Goal: Task Accomplishment & Management: Use online tool/utility

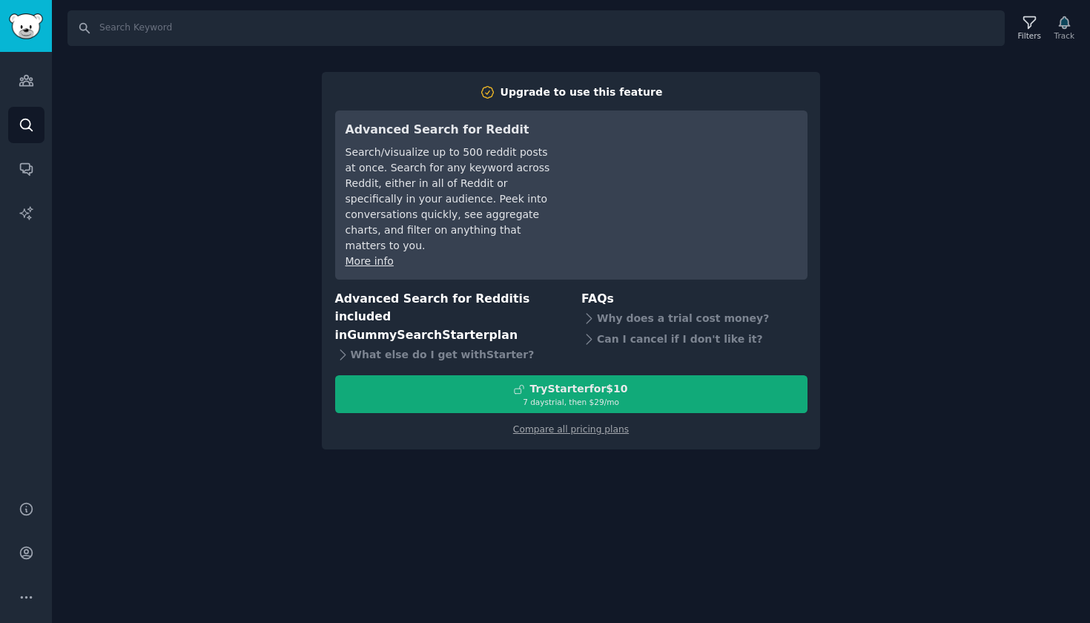
click at [666, 381] on div "Try Starter for $10" at bounding box center [571, 389] width 471 height 16
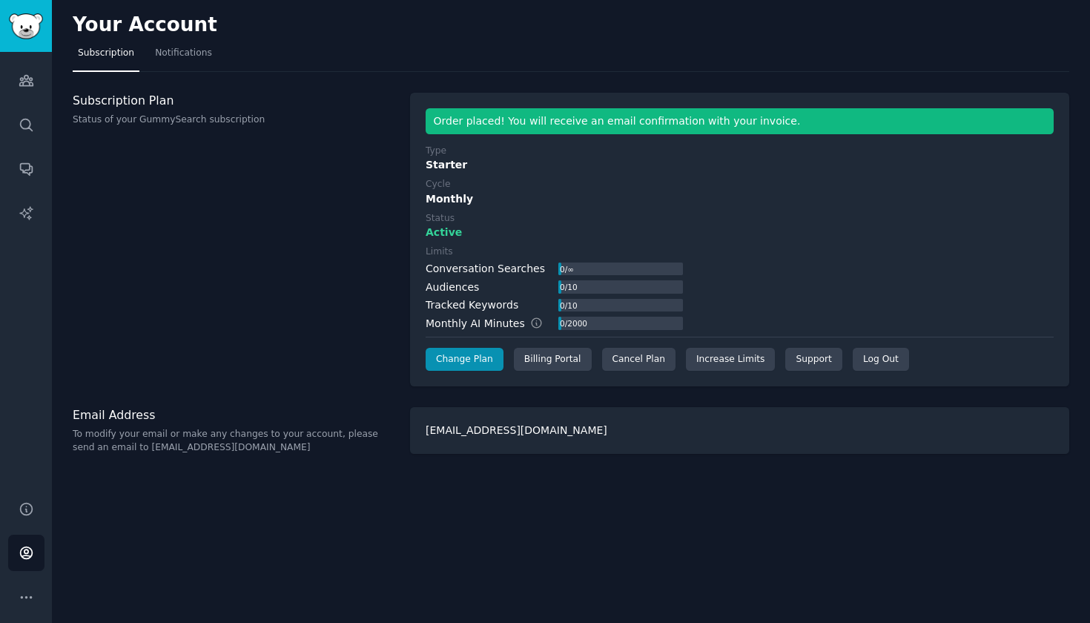
click at [394, 303] on div "Subscription Plan Status of your GummySearch subscription" at bounding box center [234, 240] width 322 height 294
click at [24, 83] on icon "Sidebar" at bounding box center [27, 81] width 16 height 16
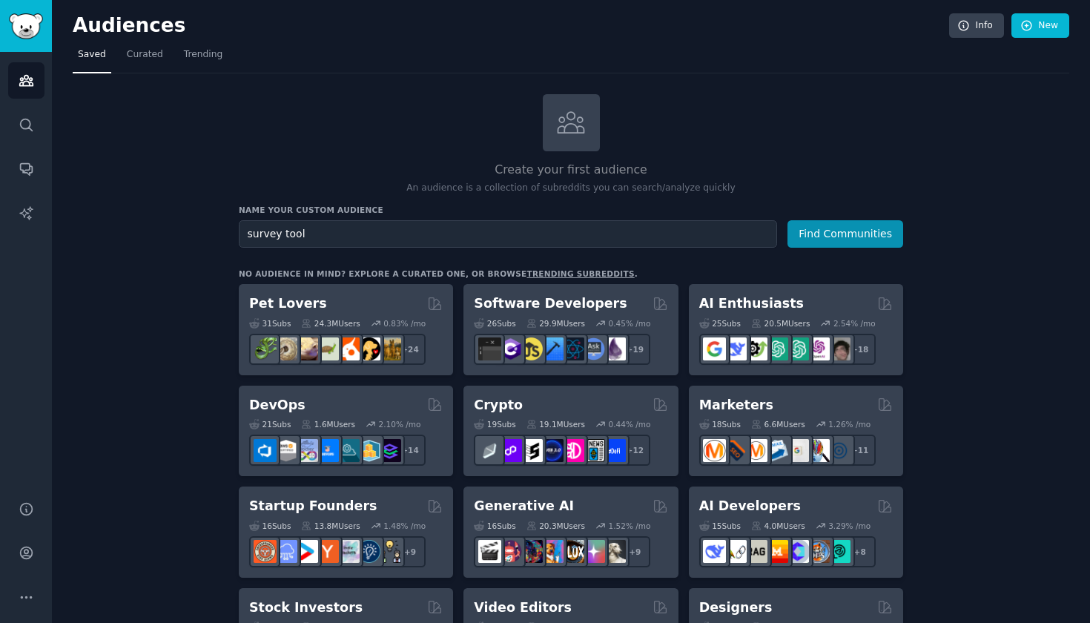
type input "survey tool"
drag, startPoint x: 460, startPoint y: 223, endPoint x: 161, endPoint y: 200, distance: 299.6
drag, startPoint x: 312, startPoint y: 233, endPoint x: 201, endPoint y: 212, distance: 113.1
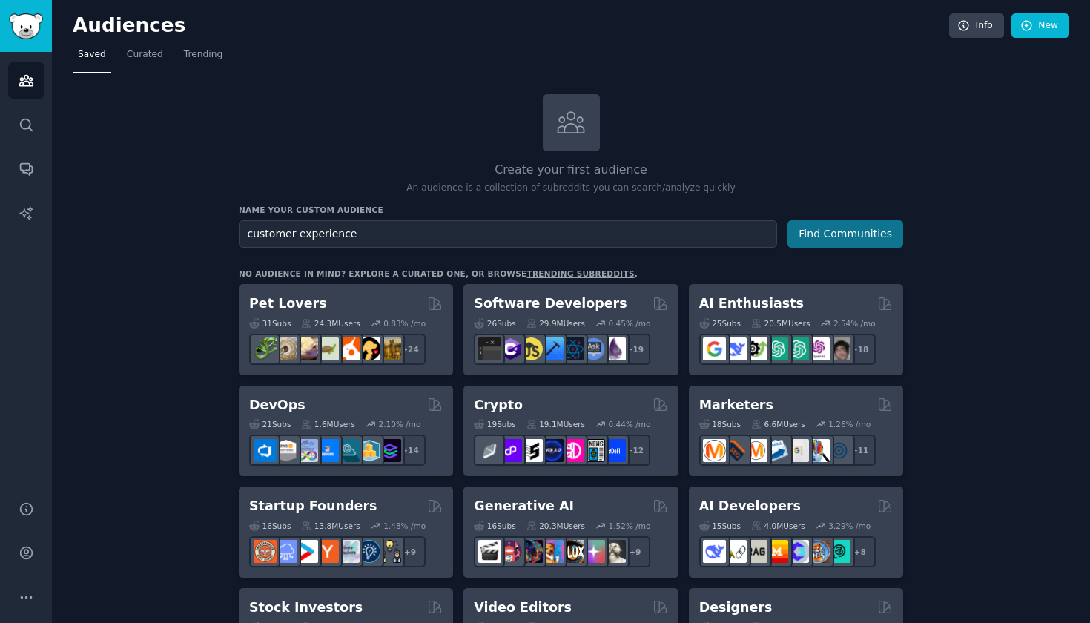
type input "customer experience"
click at [835, 234] on button "Find Communities" at bounding box center [845, 233] width 116 height 27
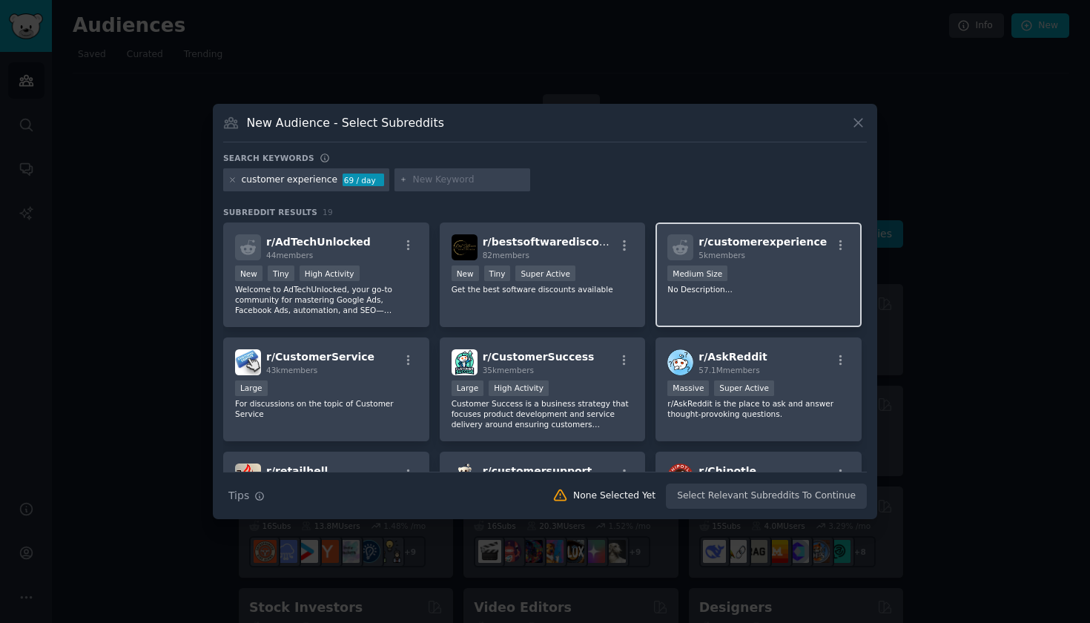
click at [775, 290] on p "No Description..." at bounding box center [758, 289] width 182 height 10
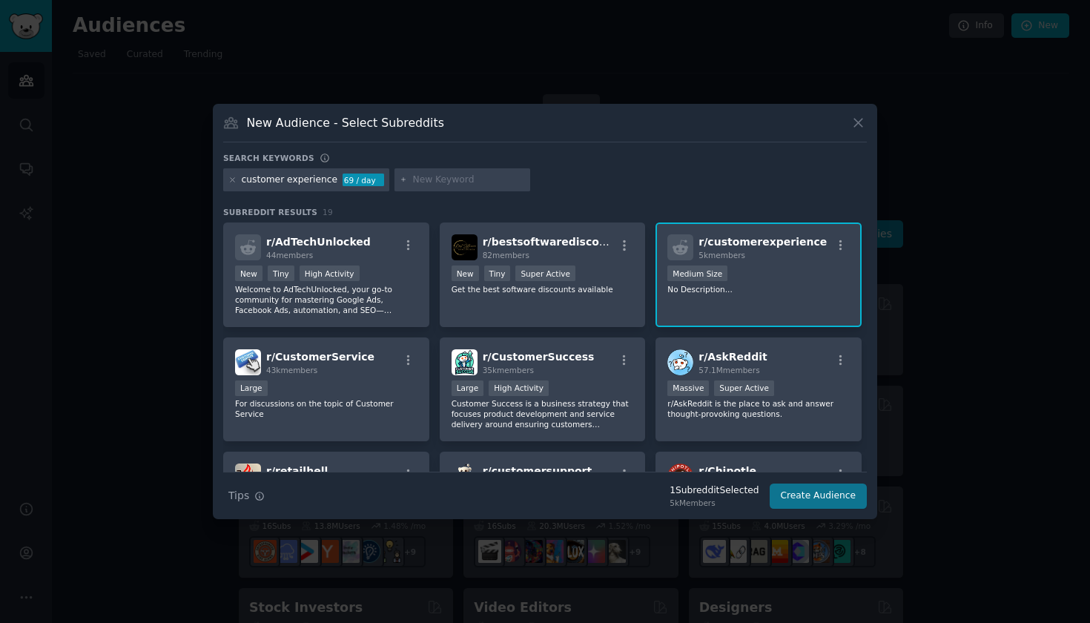
click at [834, 494] on button "Create Audience" at bounding box center [818, 495] width 98 height 25
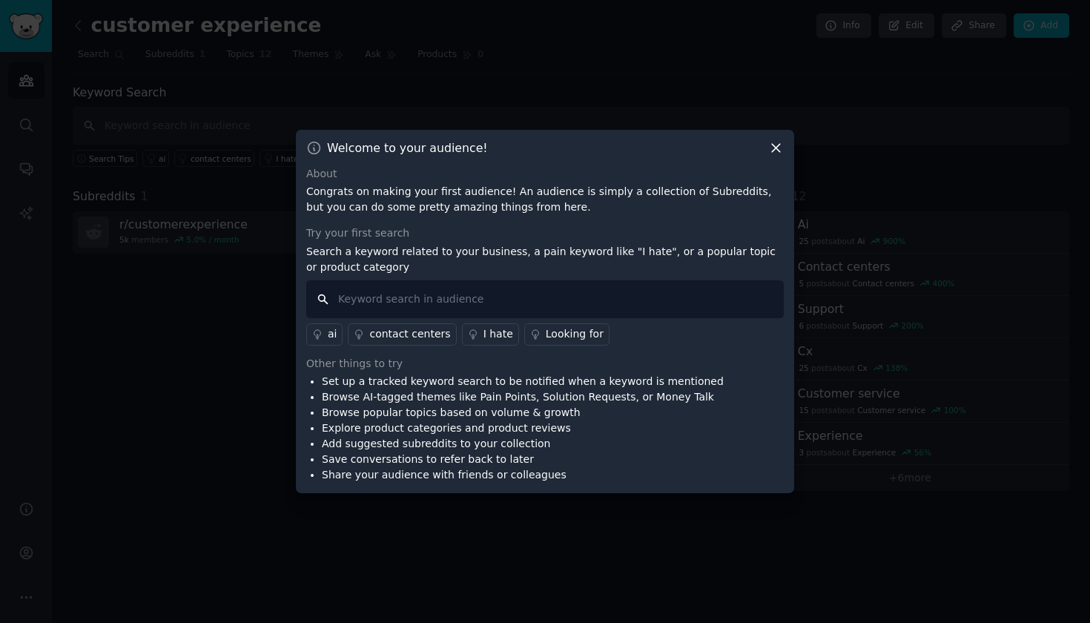
click at [526, 303] on input "text" at bounding box center [544, 299] width 477 height 38
type input "survey tool survey feedback"
click at [331, 334] on div "ai" at bounding box center [332, 334] width 9 height 16
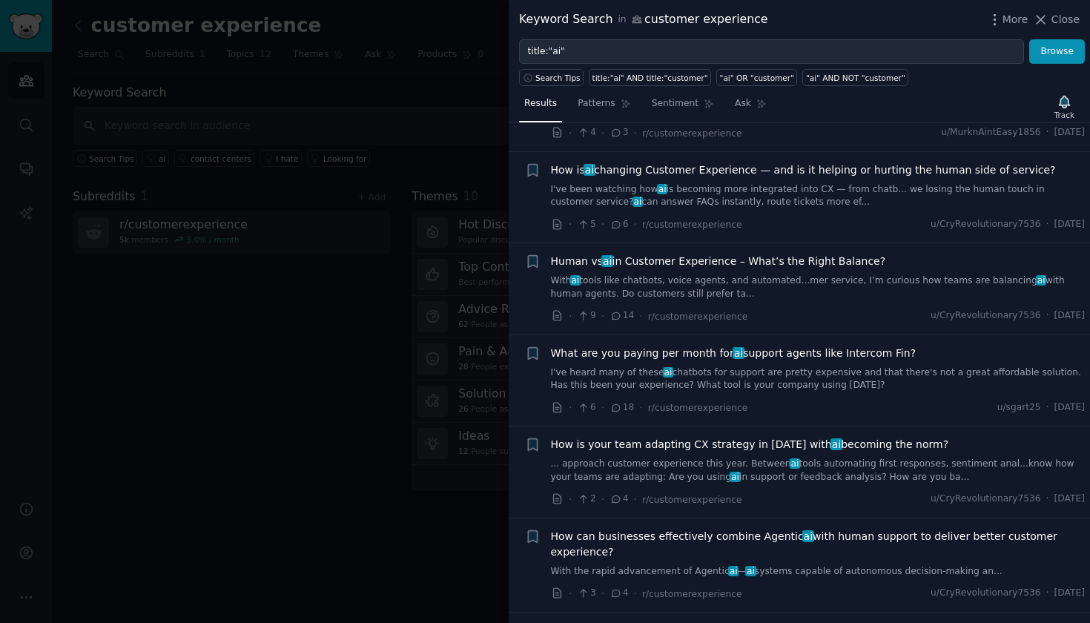
scroll to position [613, 0]
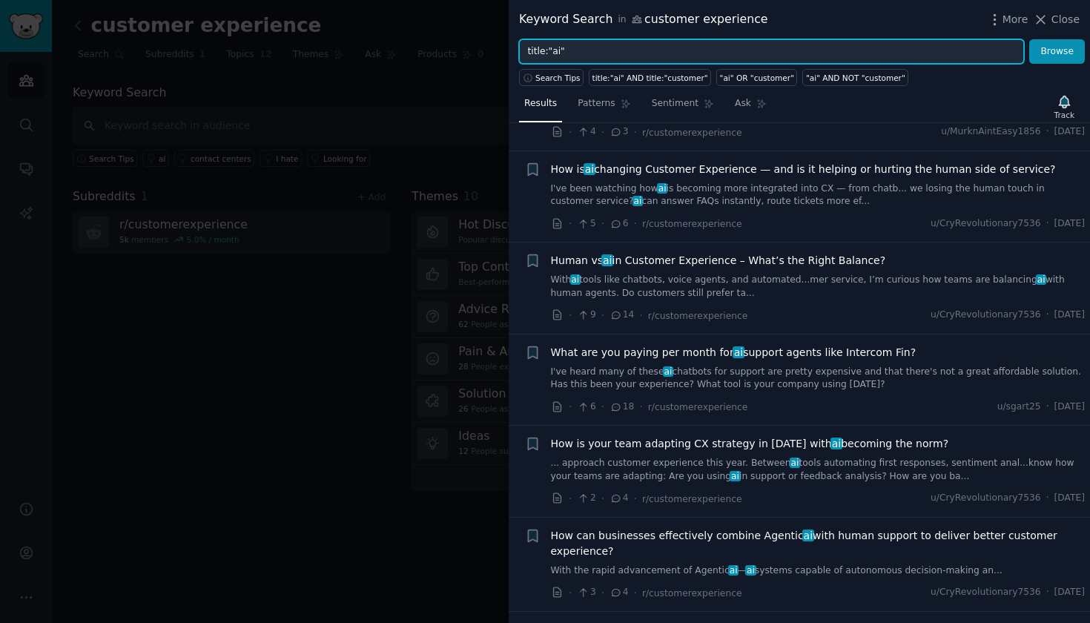
click at [604, 49] on input "title:"ai"" at bounding box center [771, 51] width 505 height 25
drag, startPoint x: 604, startPoint y: 49, endPoint x: 474, endPoint y: 51, distance: 130.5
click at [474, 51] on div "Keyword Search in customer experience More Close title:"ai" Browse Search Tips …" at bounding box center [545, 311] width 1090 height 623
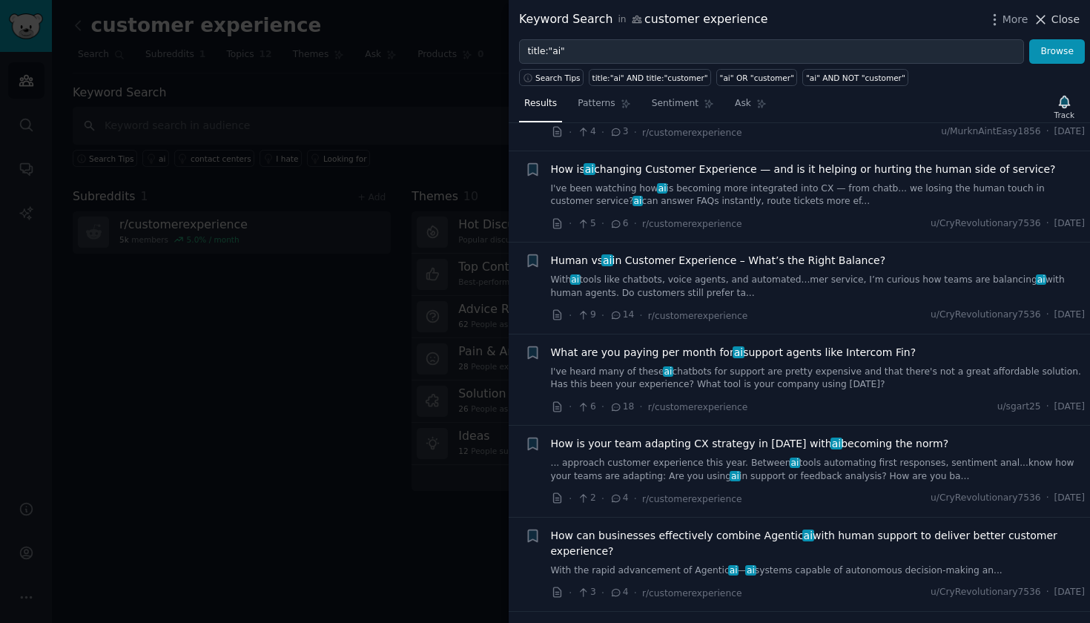
click at [1048, 24] on icon at bounding box center [1041, 20] width 16 height 16
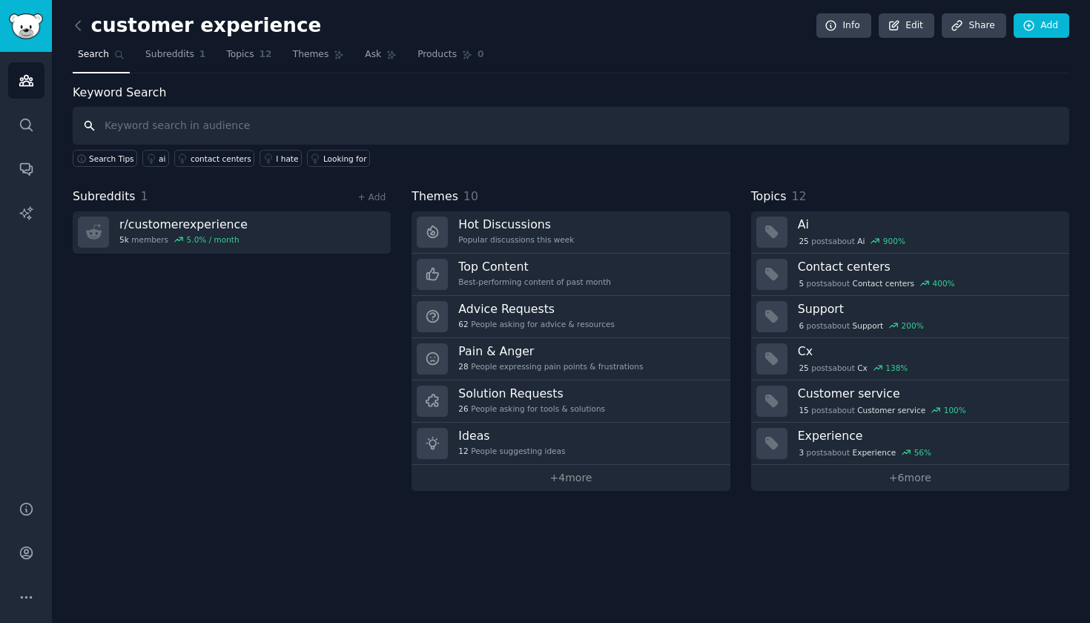
click at [385, 128] on input "text" at bounding box center [571, 126] width 996 height 38
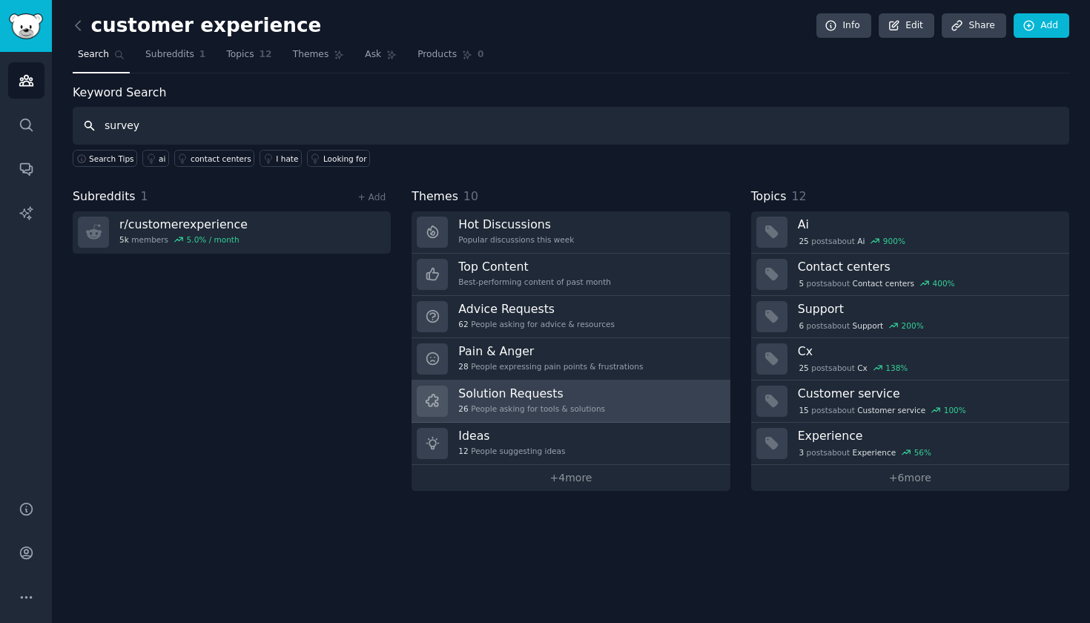
type input "survey"
click at [500, 393] on h3 "Solution Requests" at bounding box center [531, 393] width 147 height 16
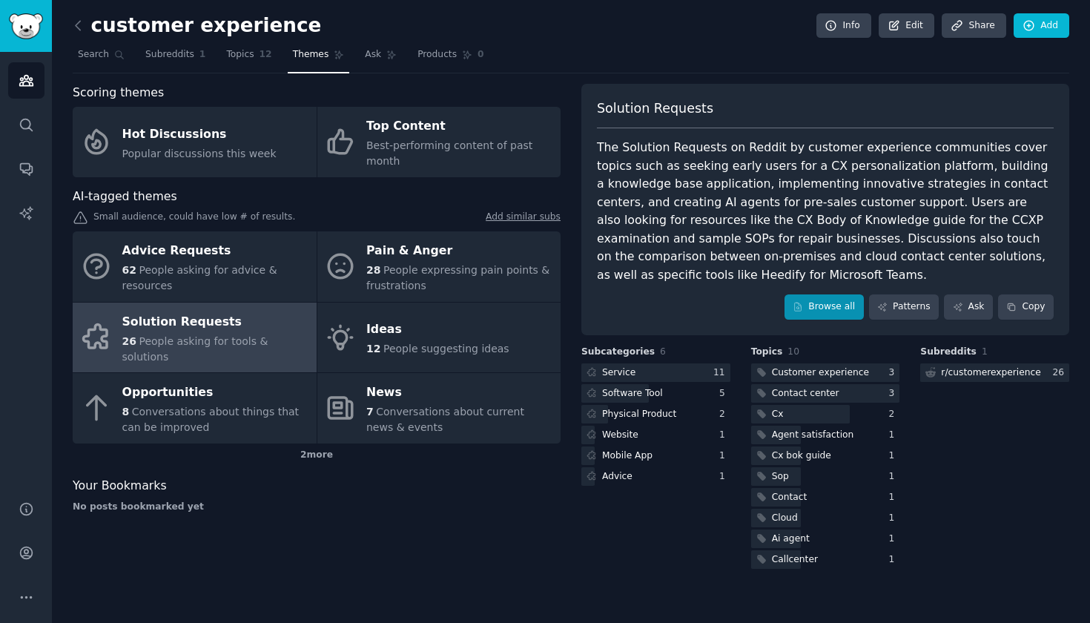
click at [852, 311] on link "Browse all" at bounding box center [823, 306] width 79 height 25
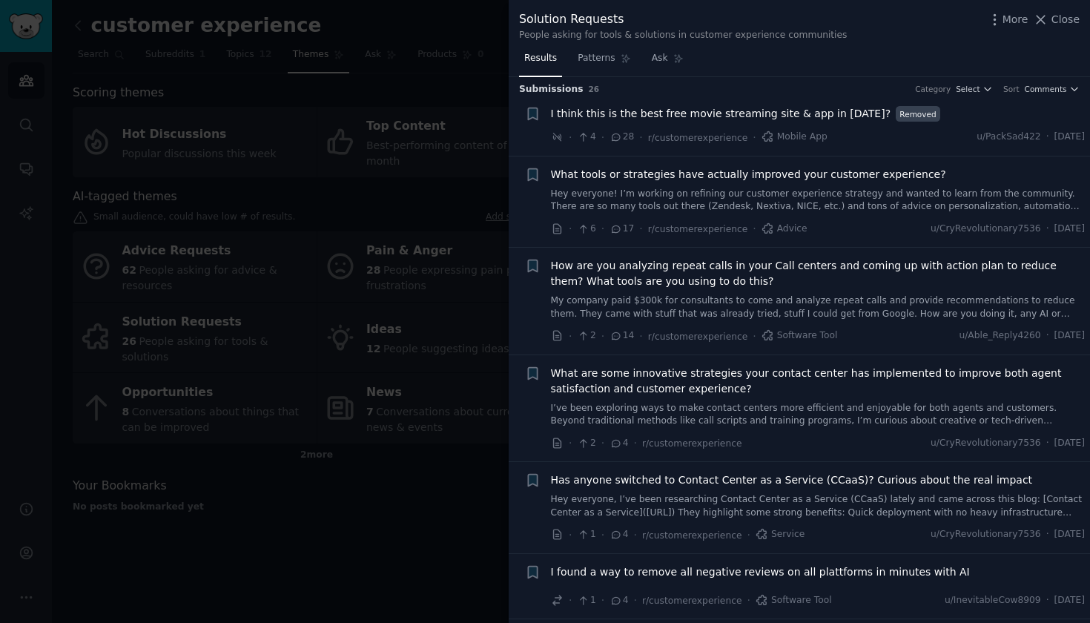
scroll to position [9, 0]
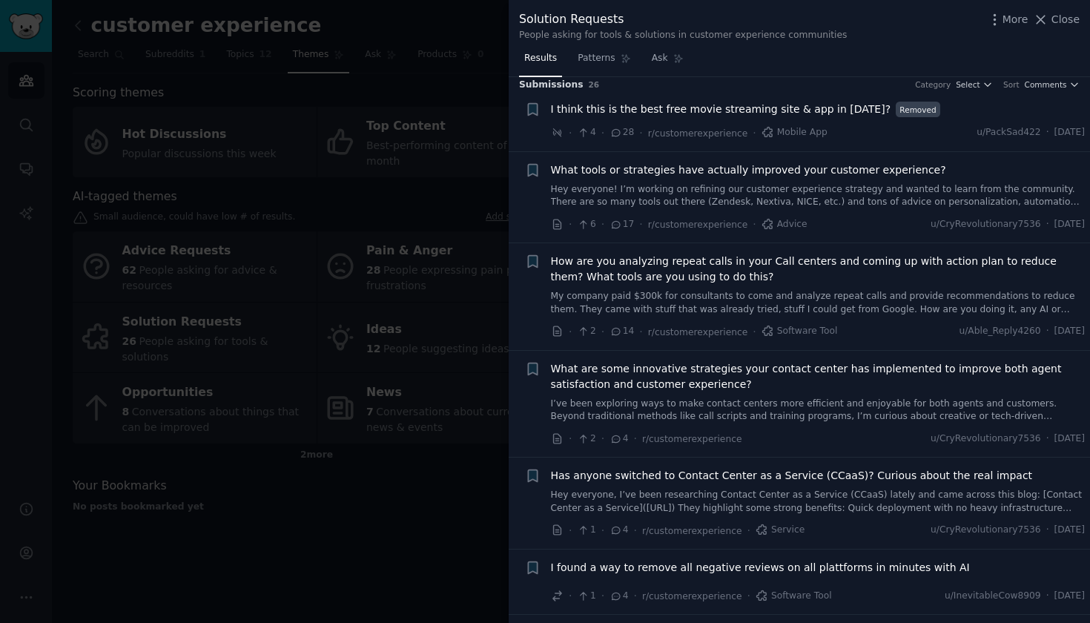
click at [619, 229] on li "+ What tools or strategies have actually improved your customer experience? Hey…" at bounding box center [799, 197] width 581 height 91
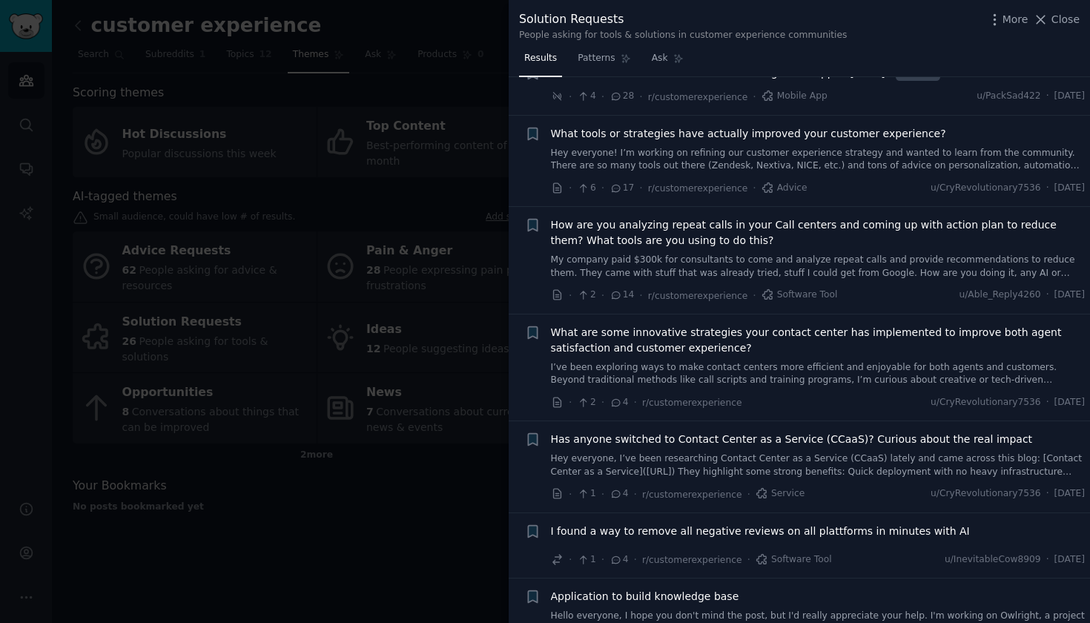
scroll to position [47, 0]
click at [802, 225] on span "How are you analyzing repeat calls in your Call centers and coming up with acti…" at bounding box center [818, 231] width 534 height 31
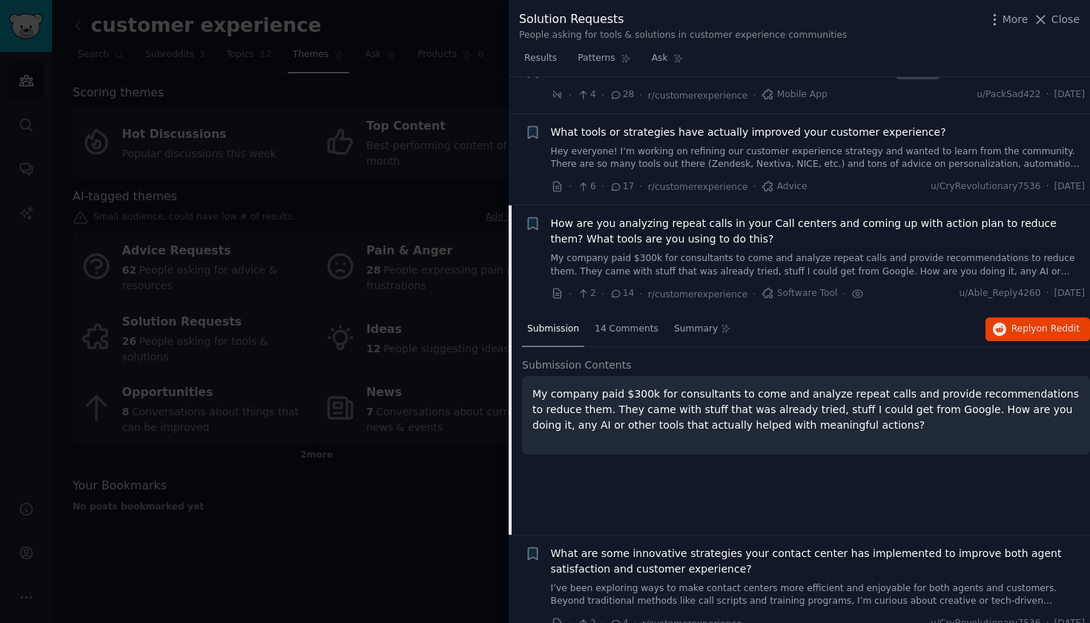
scroll to position [173, 0]
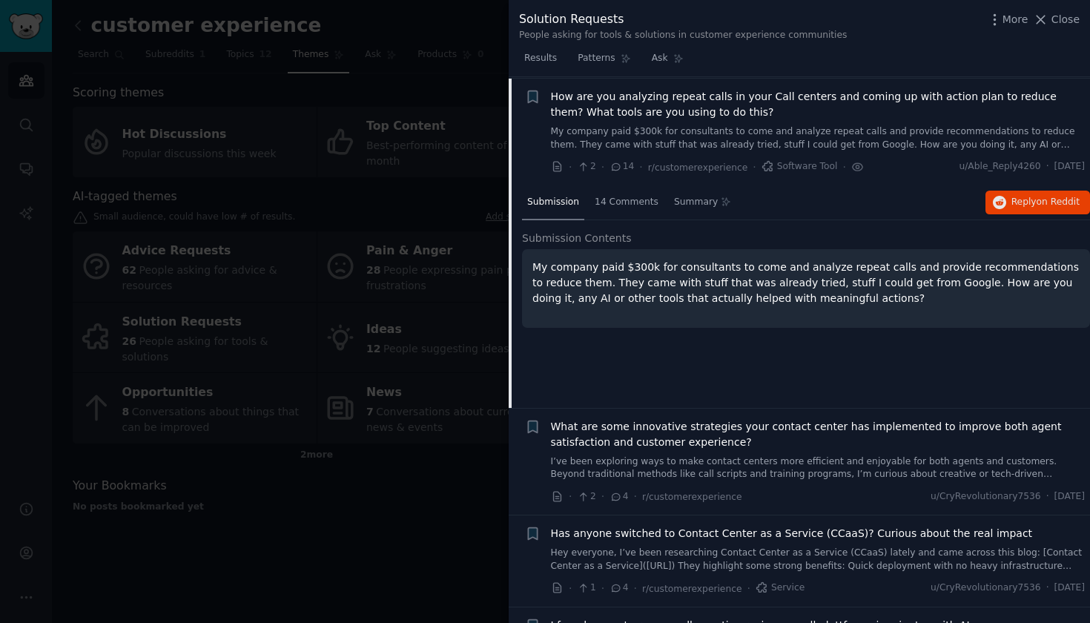
click at [1004, 211] on div "Submission 14 Comments Summary Reply on Reddit" at bounding box center [806, 203] width 568 height 36
click at [1004, 204] on button "Reply on Reddit" at bounding box center [1037, 203] width 105 height 24
click at [1060, 21] on span "Close" at bounding box center [1065, 20] width 28 height 16
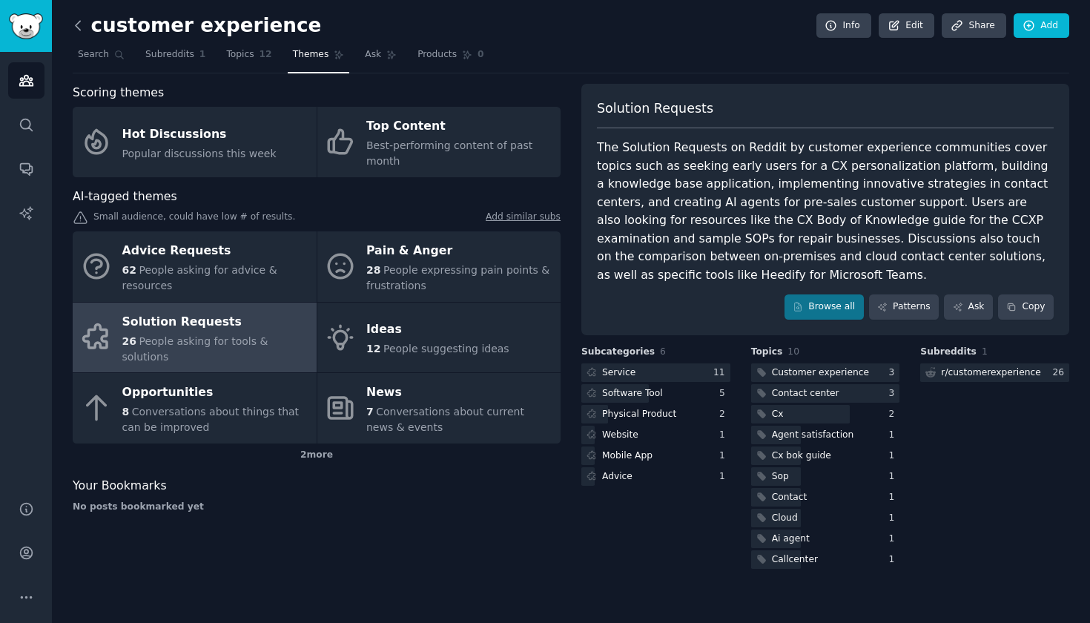
click at [76, 27] on icon at bounding box center [78, 26] width 16 height 16
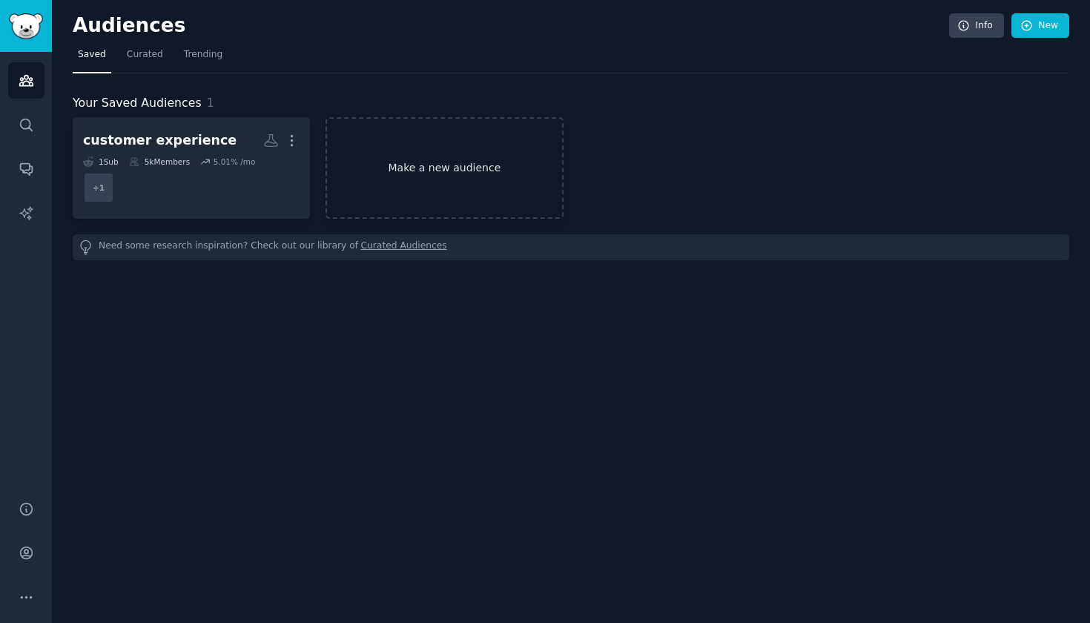
click at [405, 157] on link "Make a new audience" at bounding box center [443, 168] width 237 height 102
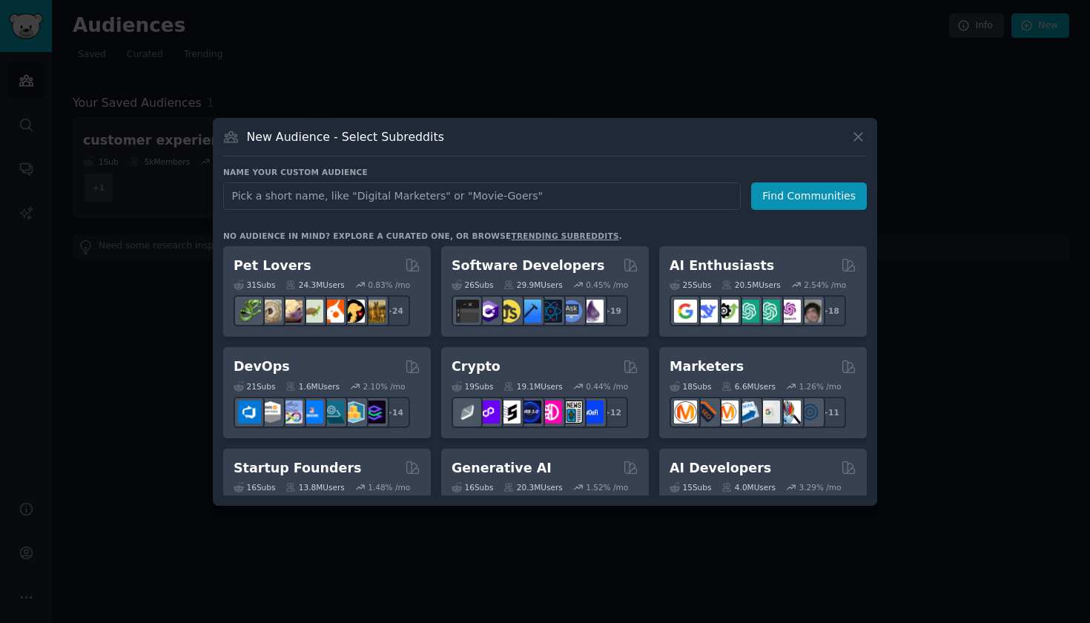
click at [518, 194] on input "text" at bounding box center [481, 195] width 517 height 27
type input "survey"
click at [823, 200] on button "Find Communities" at bounding box center [809, 195] width 116 height 27
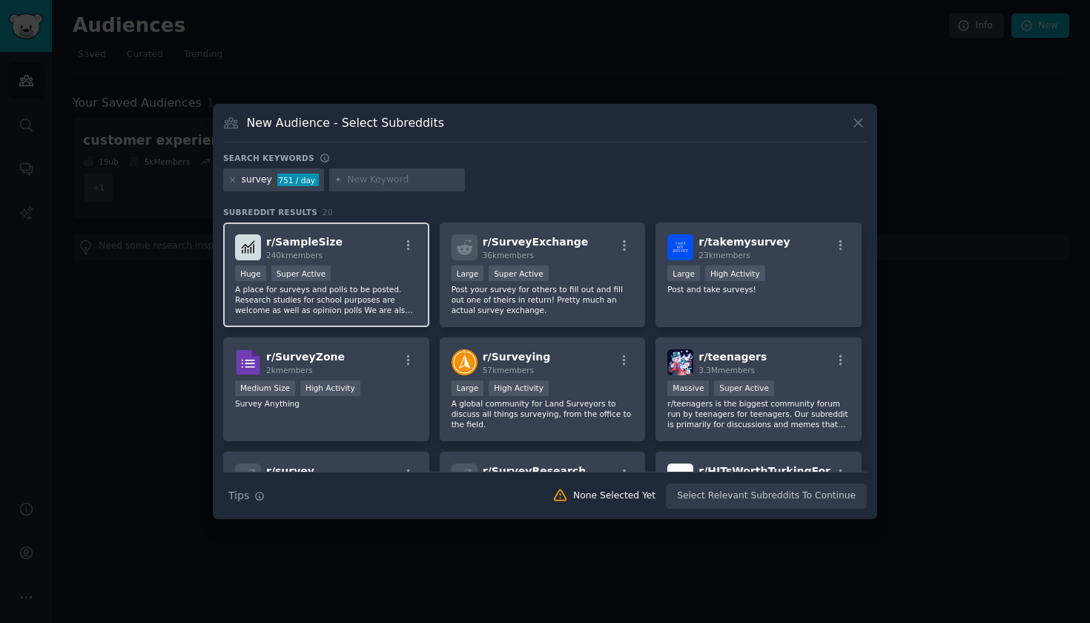
click at [385, 302] on p "A place for surveys and polls to be posted. Research studies for school purpose…" at bounding box center [326, 299] width 182 height 31
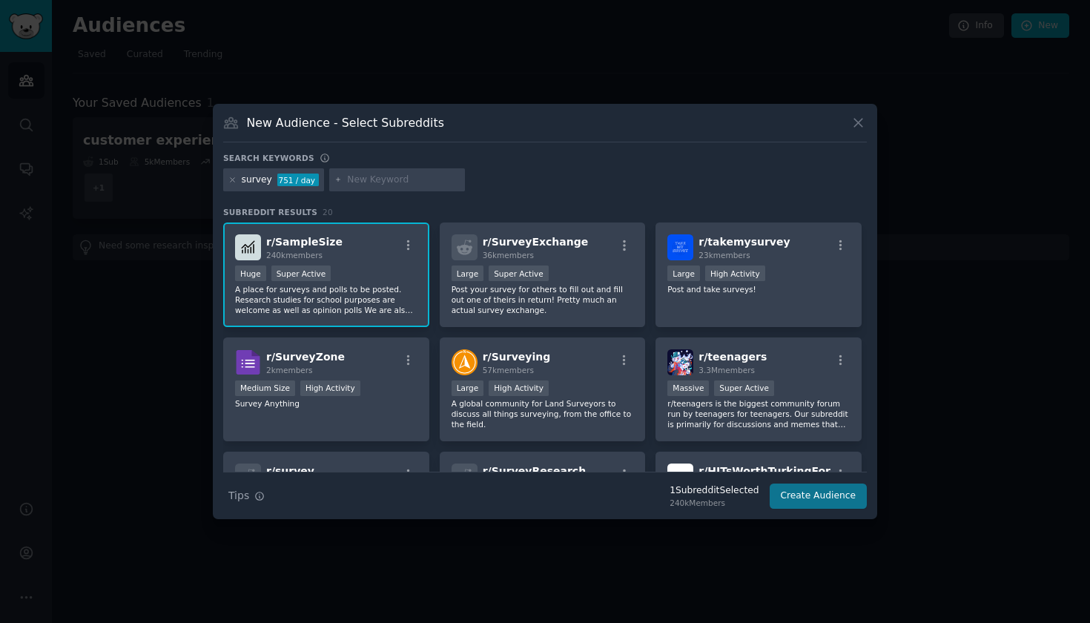
click at [793, 495] on button "Create Audience" at bounding box center [818, 495] width 98 height 25
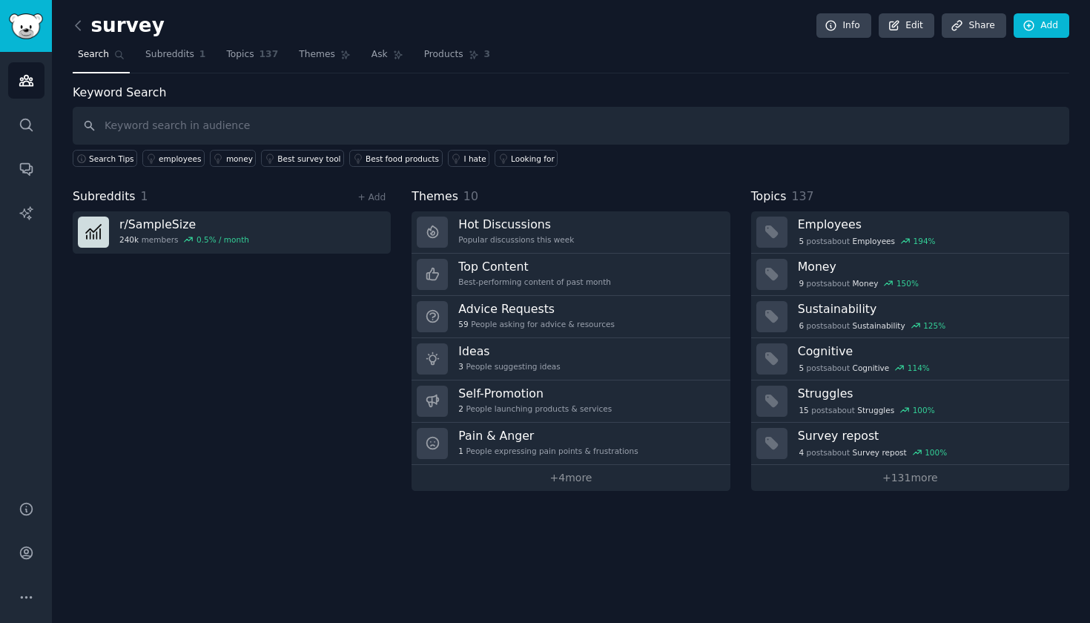
click at [471, 125] on input "text" at bounding box center [571, 126] width 996 height 38
type input "survey tool"
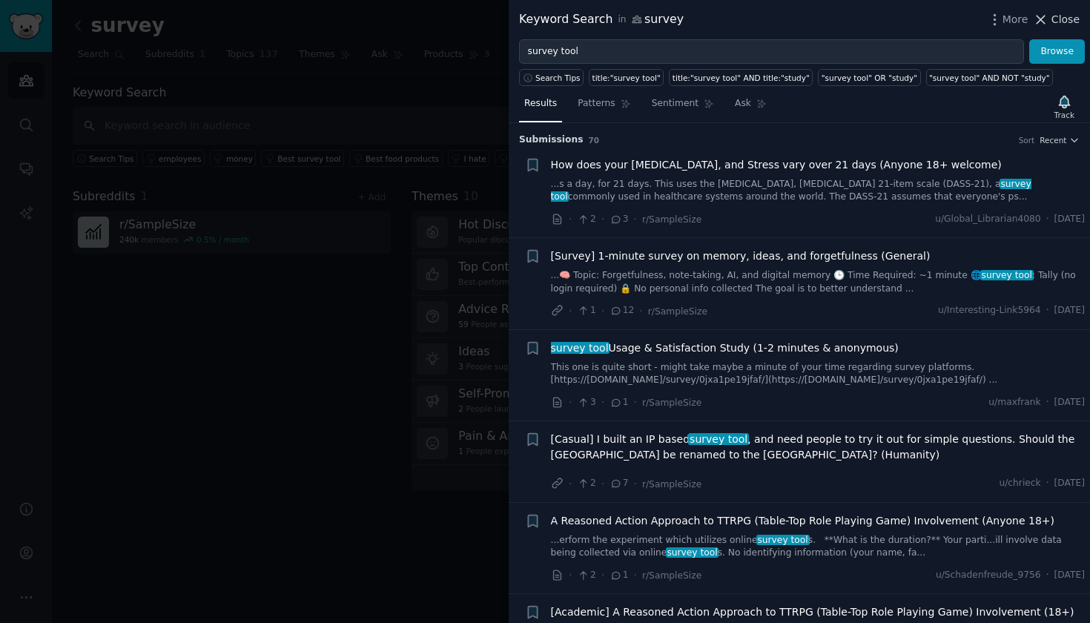
click at [1070, 22] on span "Close" at bounding box center [1065, 20] width 28 height 16
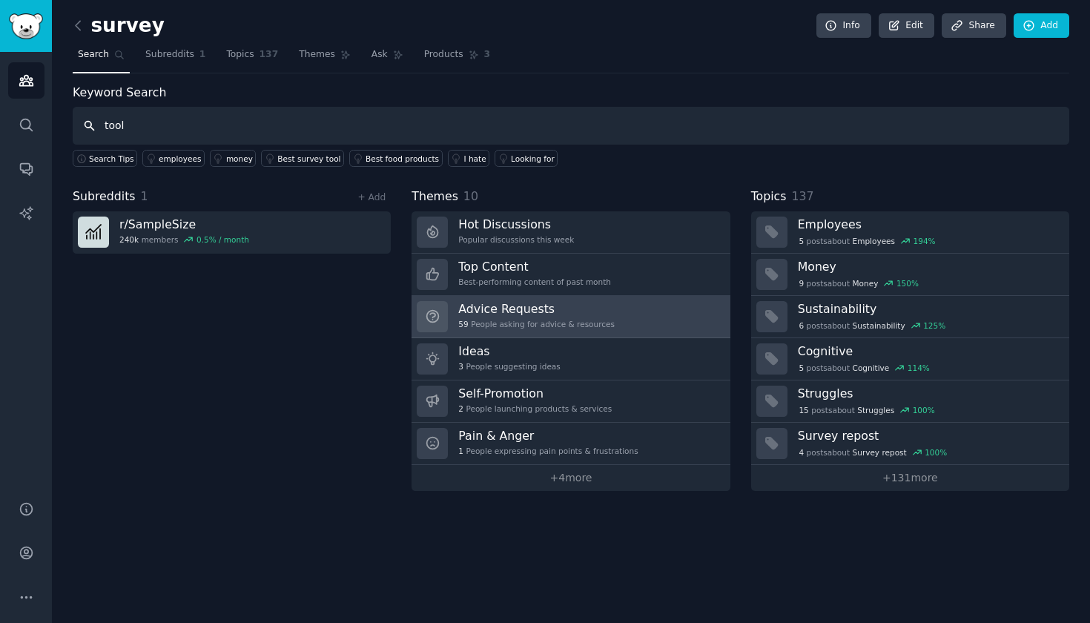
type input "tool"
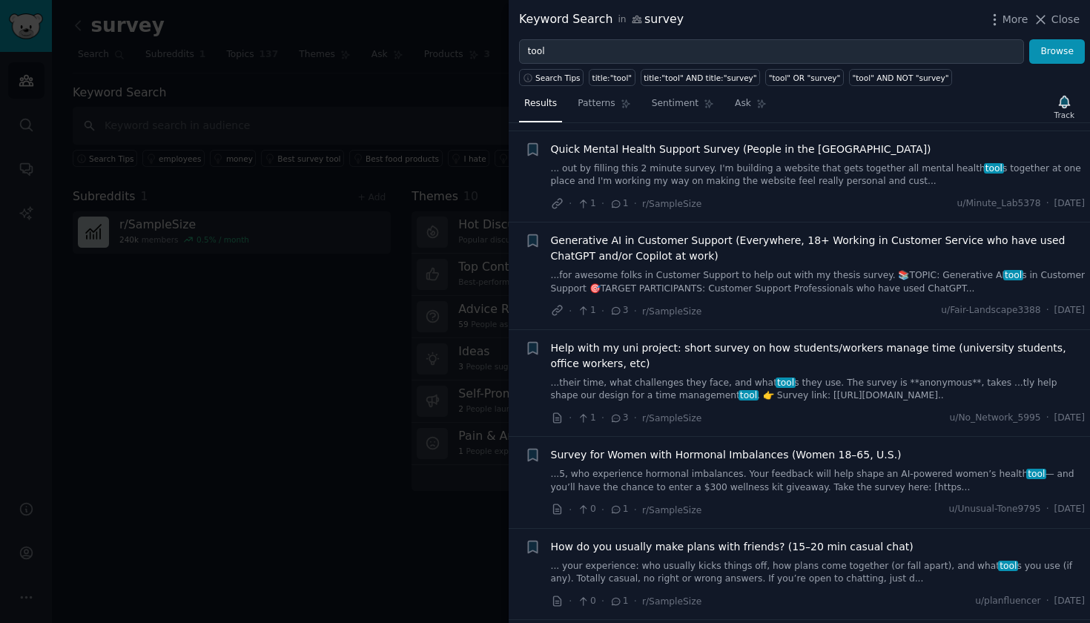
scroll to position [1062, 0]
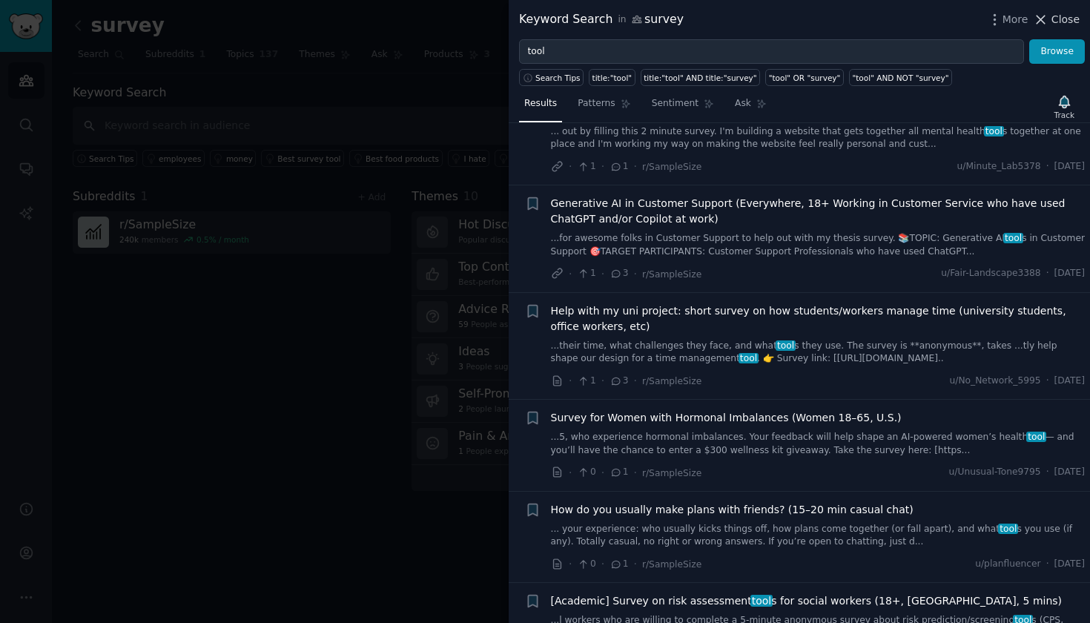
click at [1068, 22] on span "Close" at bounding box center [1065, 20] width 28 height 16
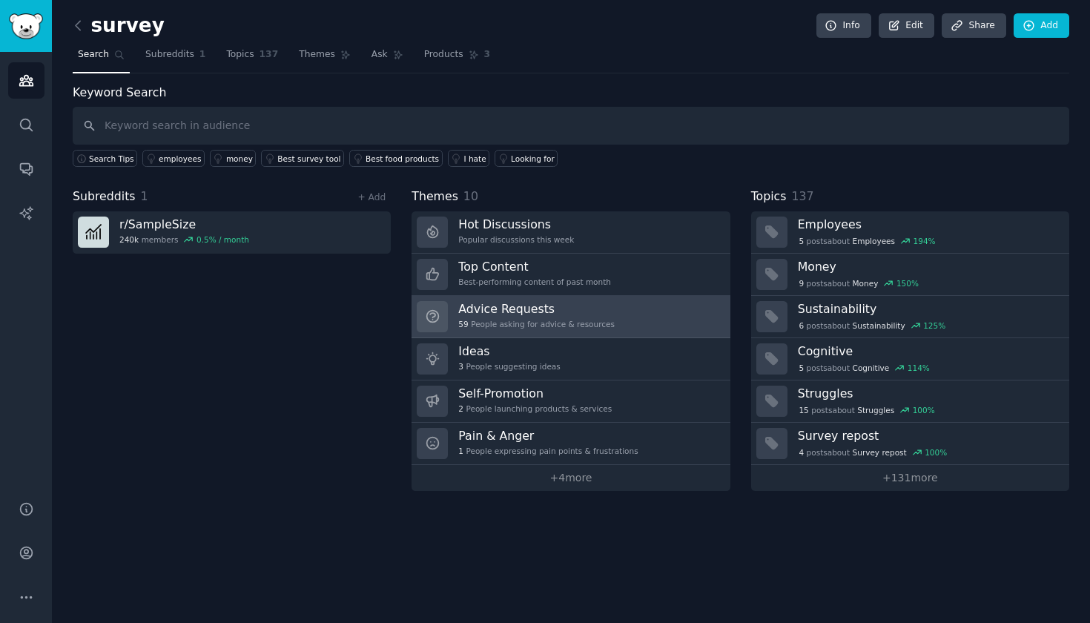
click at [517, 311] on h3 "Advice Requests" at bounding box center [536, 309] width 156 height 16
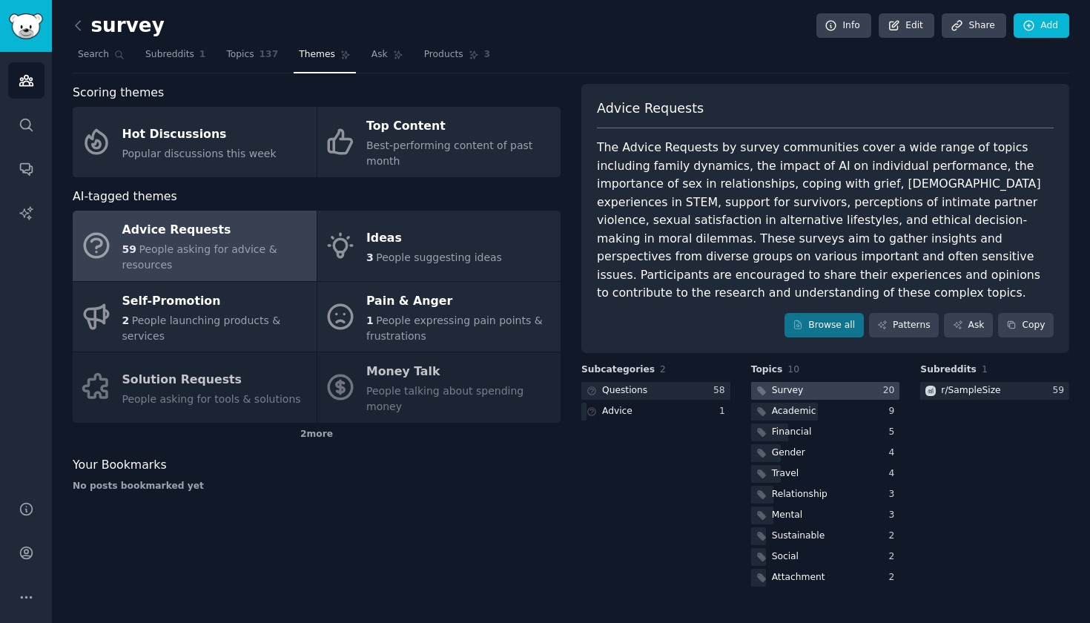
click at [780, 384] on div "Survey" at bounding box center [788, 390] width 32 height 13
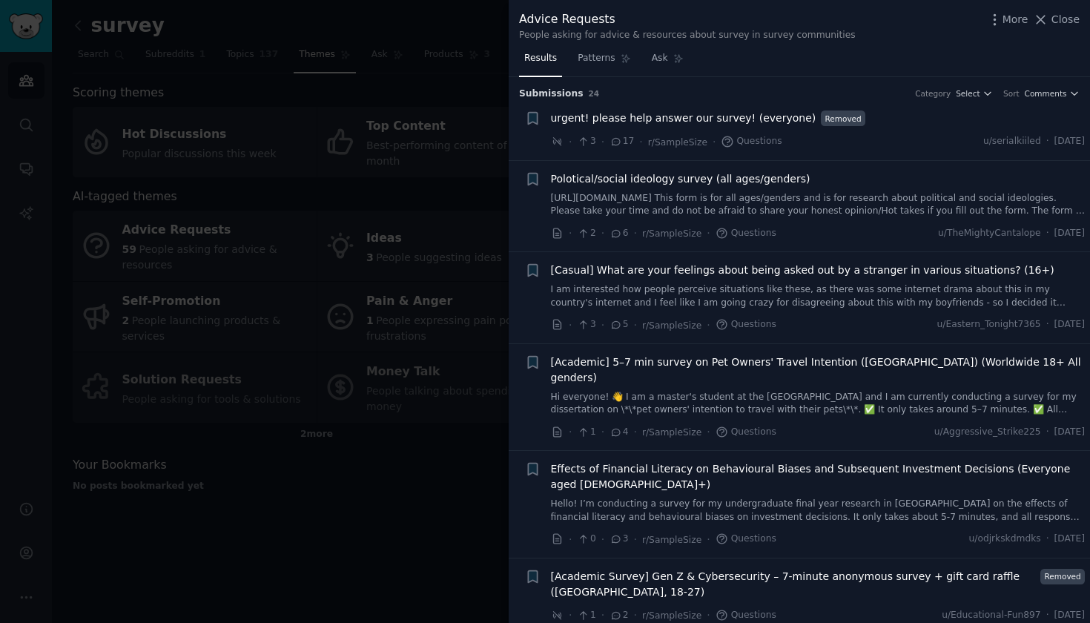
click at [1052, 31] on div "Advice Requests People asking for advice & resources about survey in survey com…" at bounding box center [799, 25] width 560 height 31
click at [1069, 31] on div "Advice Requests People asking for advice & resources about survey in survey com…" at bounding box center [799, 25] width 560 height 31
click at [1048, 22] on icon at bounding box center [1041, 20] width 16 height 16
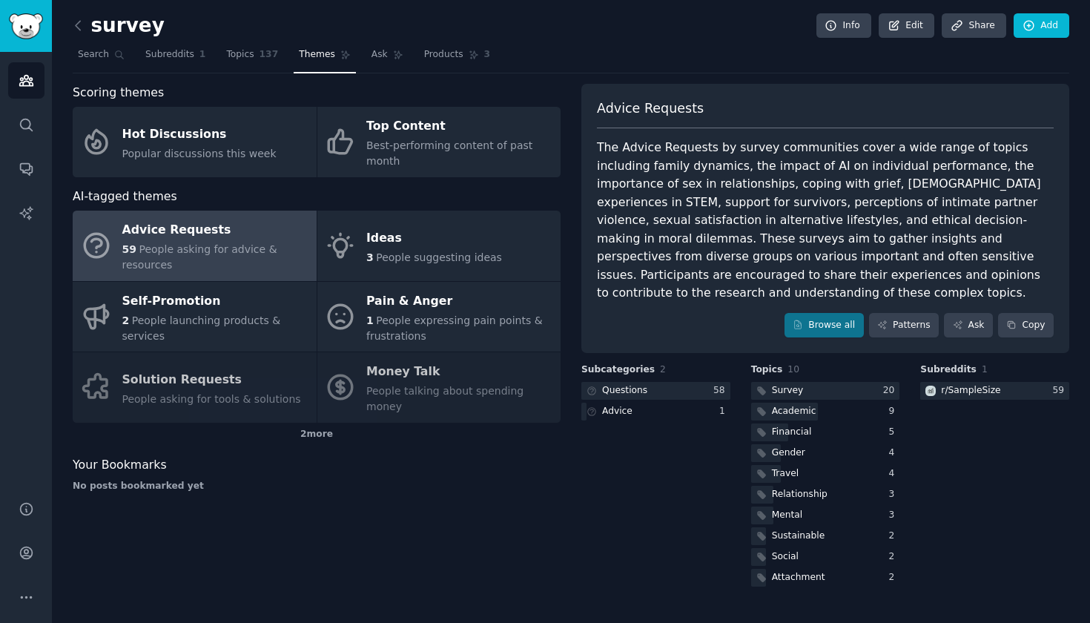
click at [84, 36] on link at bounding box center [82, 26] width 19 height 24
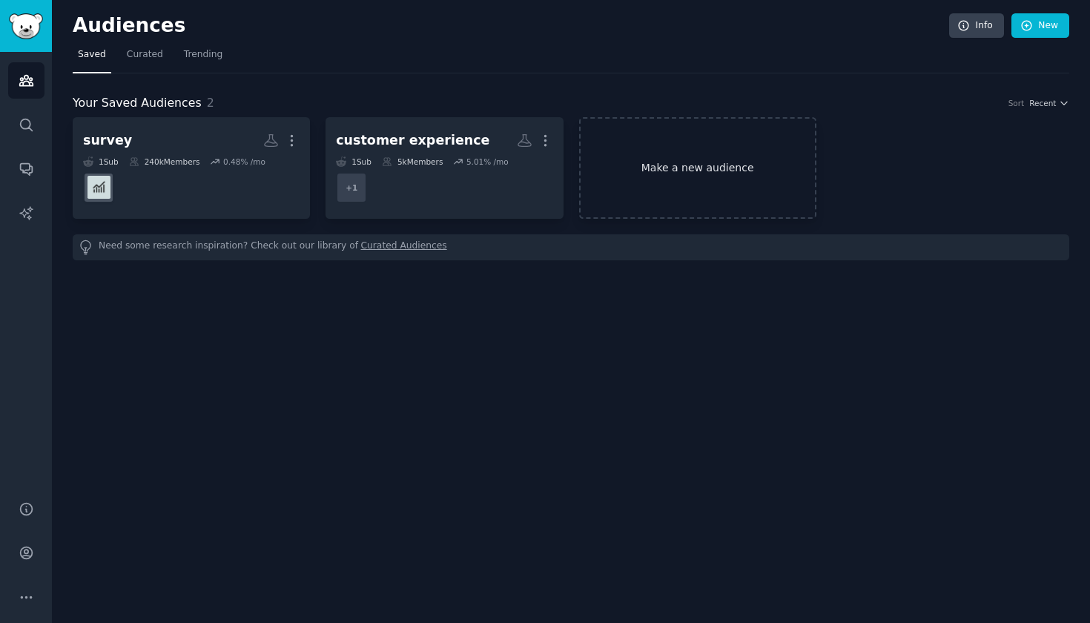
click at [621, 196] on link "Make a new audience" at bounding box center [697, 168] width 237 height 102
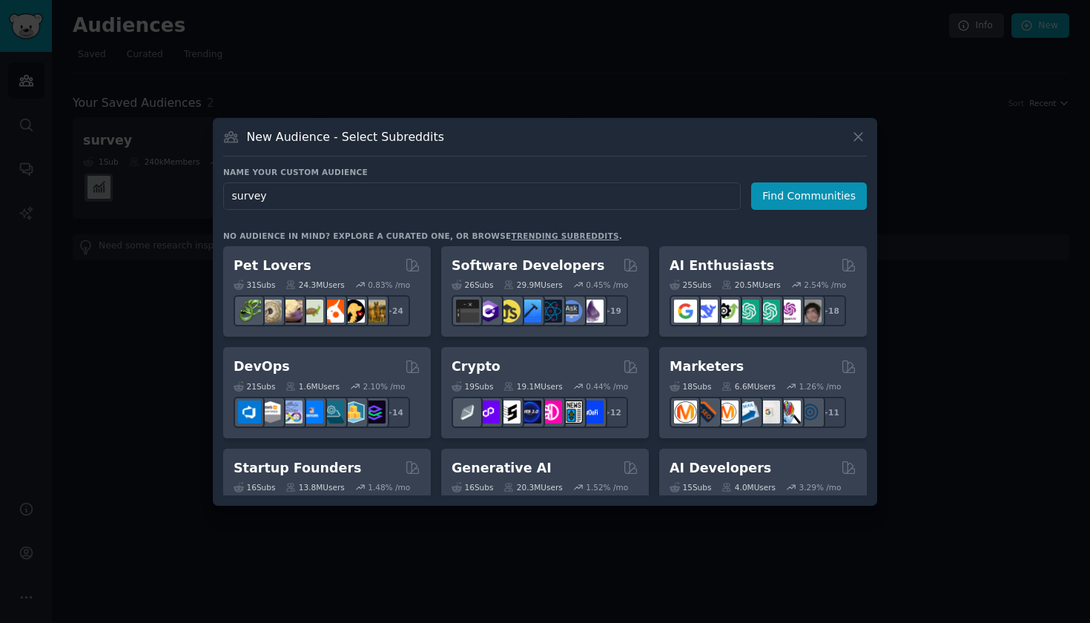
type input "survey"
click at [861, 137] on icon at bounding box center [858, 137] width 16 height 16
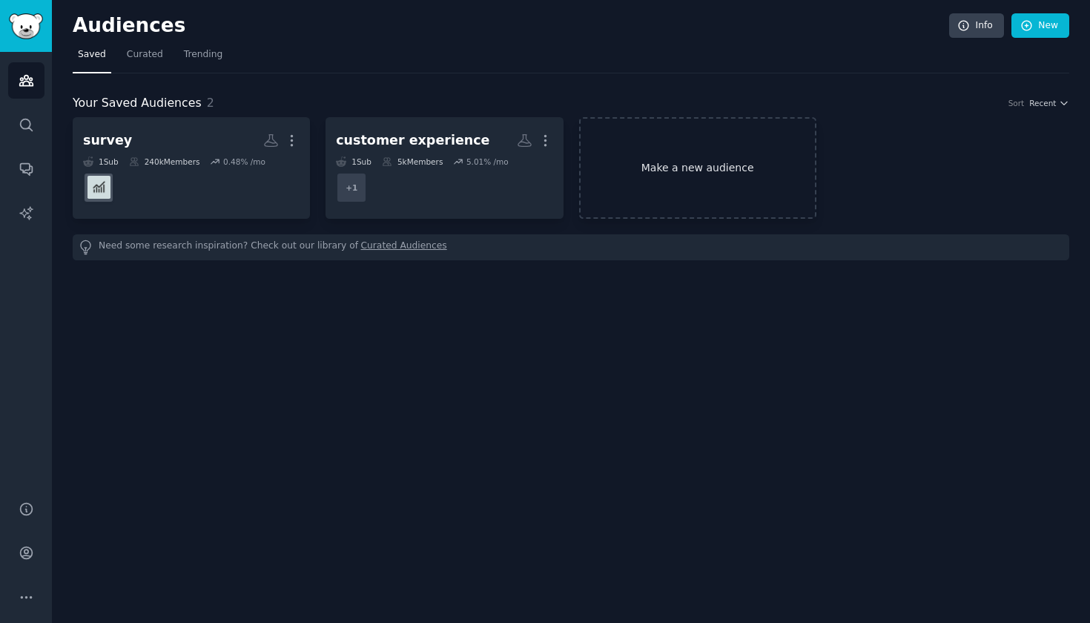
click at [698, 179] on link "Make a new audience" at bounding box center [697, 168] width 237 height 102
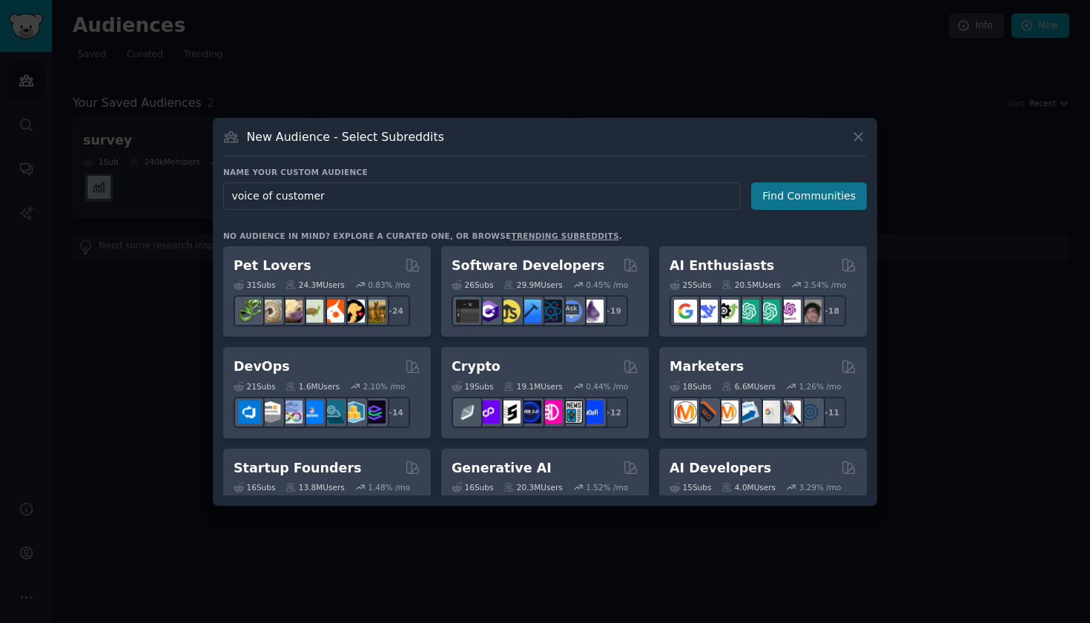
type input "voice of customer"
click at [848, 200] on button "Find Communities" at bounding box center [809, 195] width 116 height 27
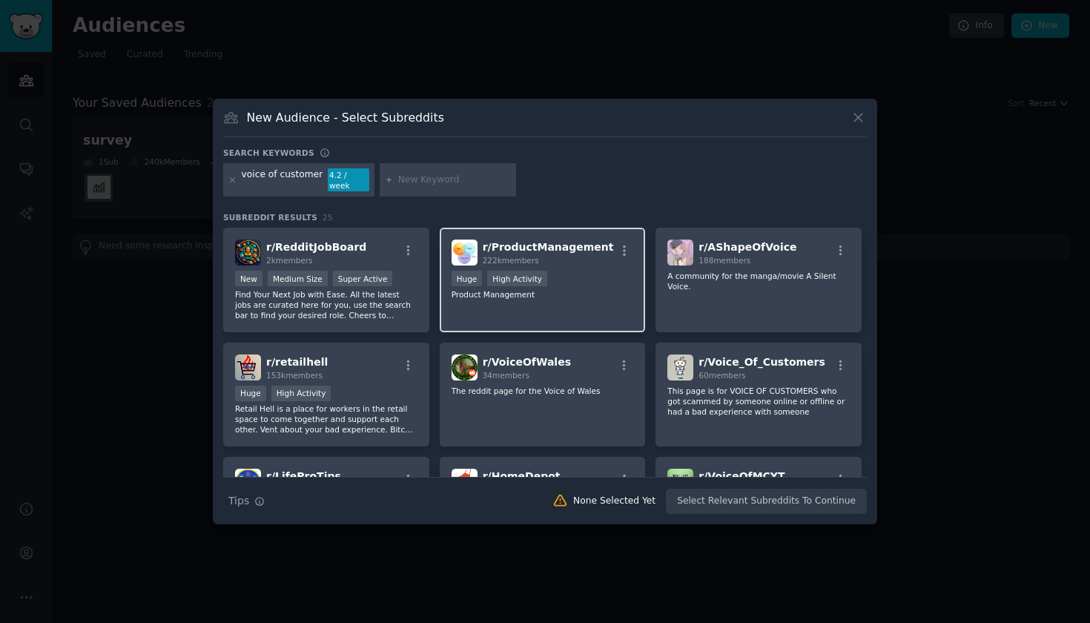
click at [586, 278] on div "Huge High Activity" at bounding box center [542, 280] width 182 height 19
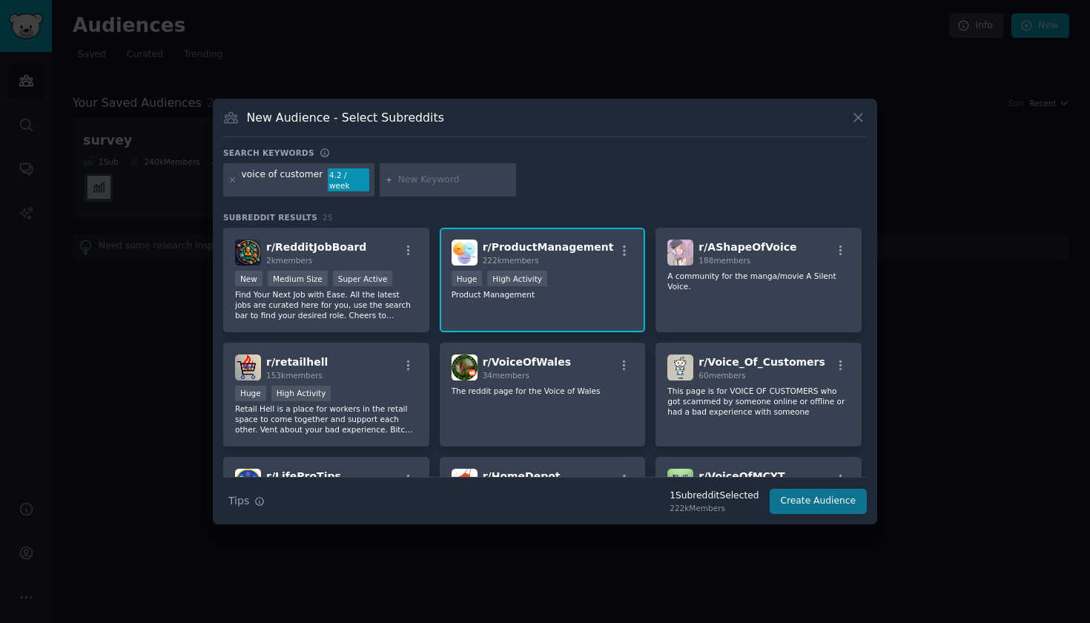
click at [798, 503] on button "Create Audience" at bounding box center [818, 501] width 98 height 25
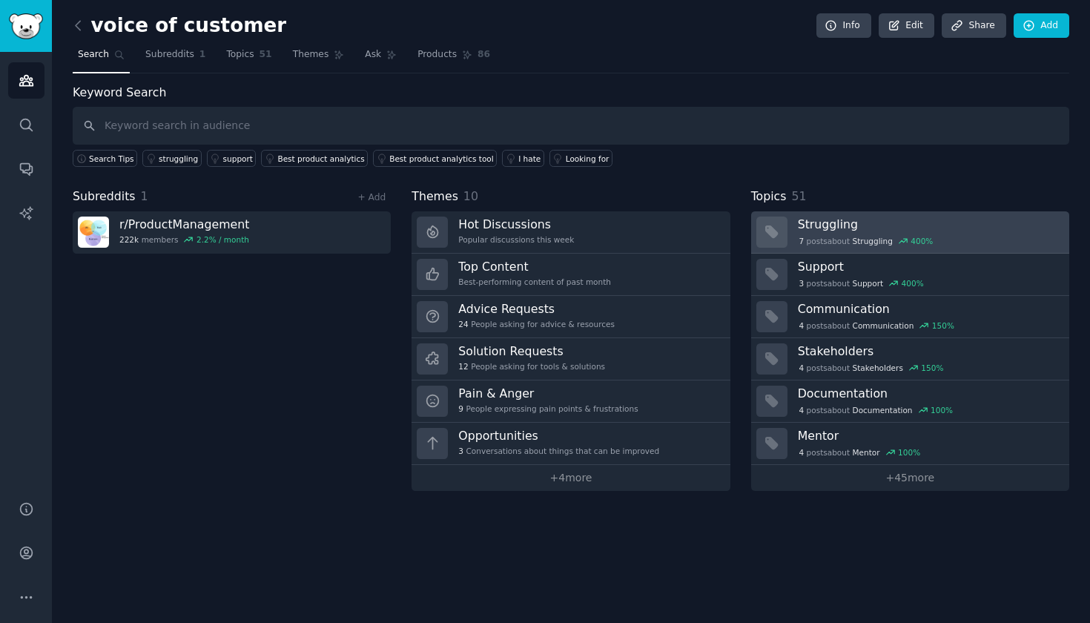
click at [808, 239] on div "7 post s about Struggling 400 %" at bounding box center [866, 240] width 136 height 13
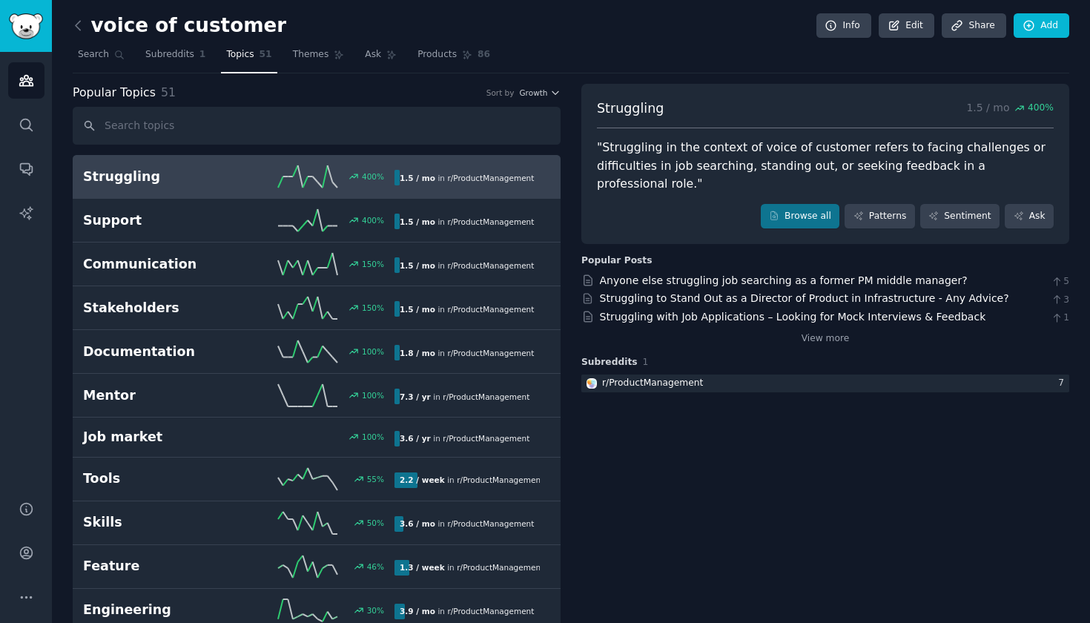
click at [82, 33] on link at bounding box center [82, 26] width 19 height 24
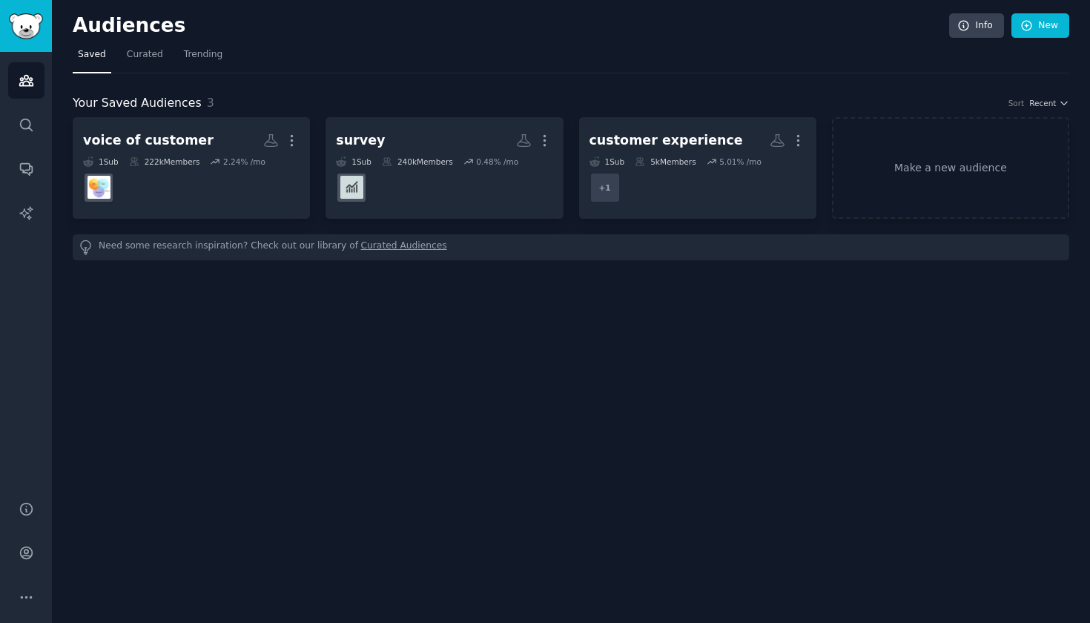
click at [82, 33] on h2 "Audiences" at bounding box center [511, 26] width 876 height 24
click at [872, 180] on link "Make a new audience" at bounding box center [950, 168] width 237 height 102
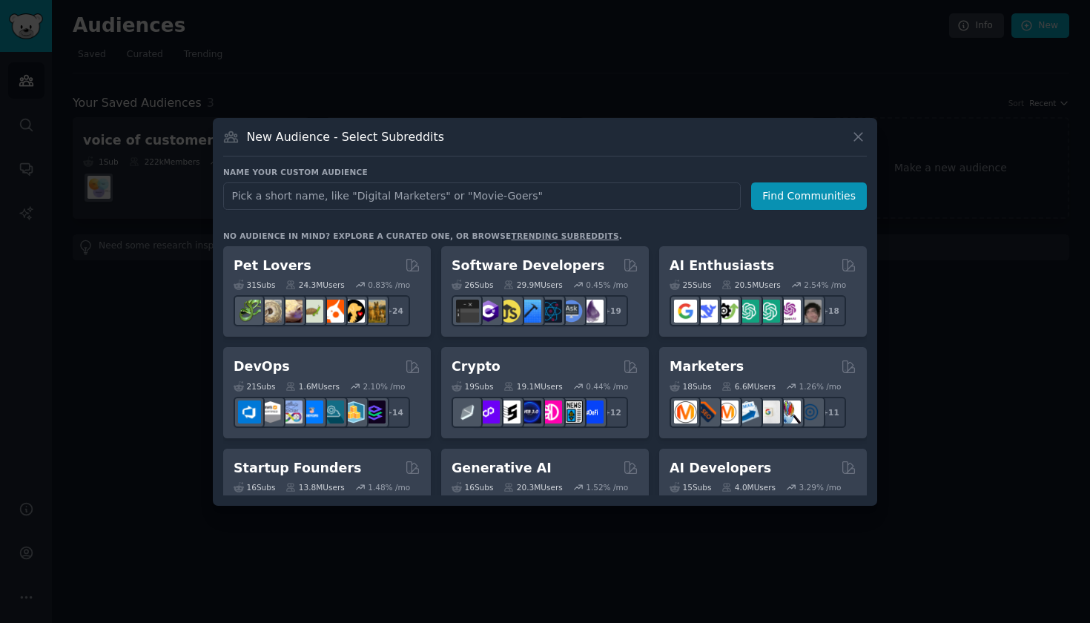
click at [867, 145] on div "New Audience - Select Subreddits Name your custom audience Audience Name Find C…" at bounding box center [545, 312] width 664 height 388
click at [861, 144] on icon at bounding box center [858, 137] width 16 height 16
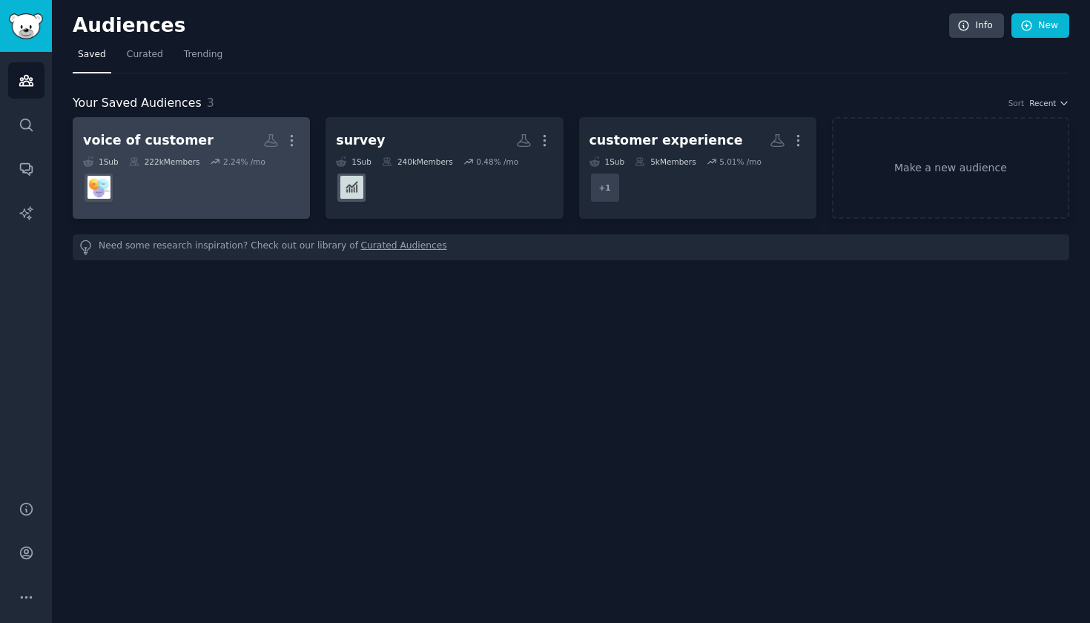
click at [159, 176] on dd at bounding box center [191, 188] width 216 height 42
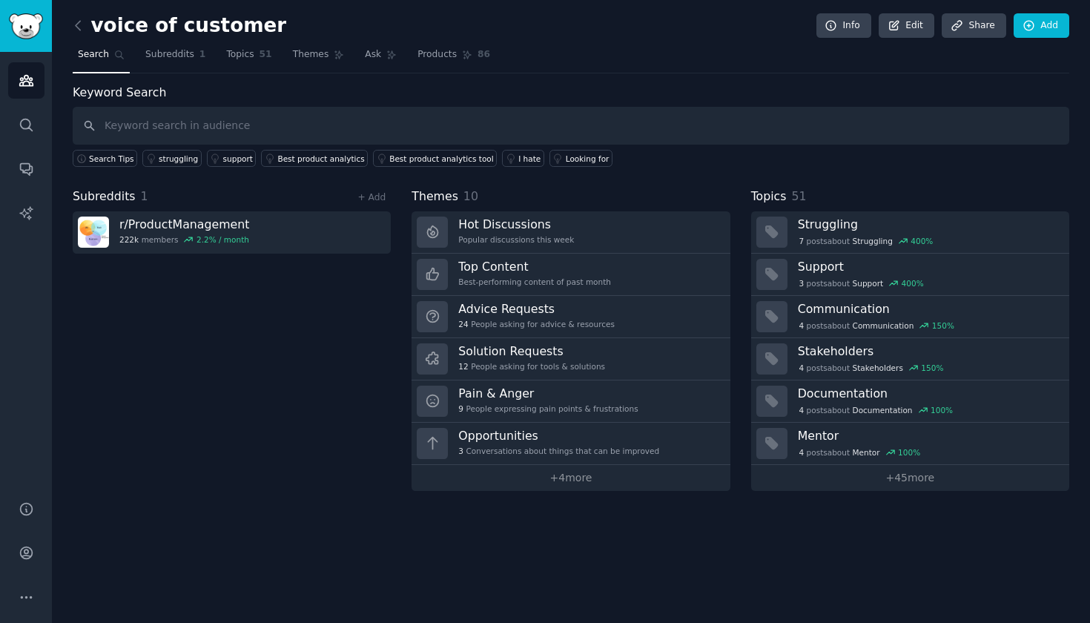
click at [338, 125] on input "text" at bounding box center [571, 126] width 996 height 38
type input "feedback"
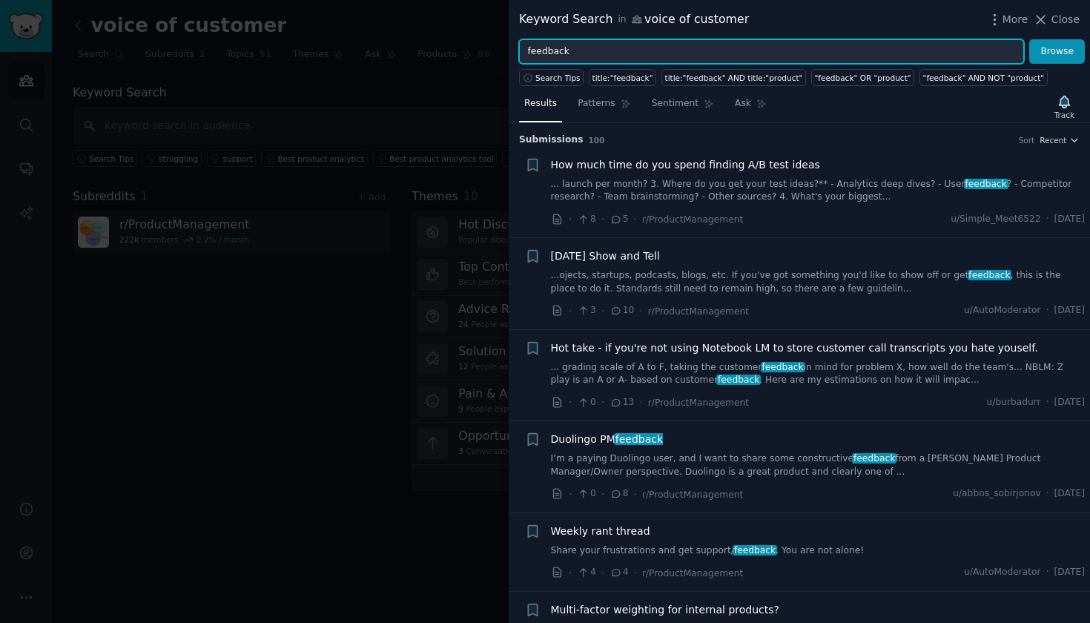
click at [608, 59] on input "feedback" at bounding box center [771, 51] width 505 height 25
type input "feedback survey"
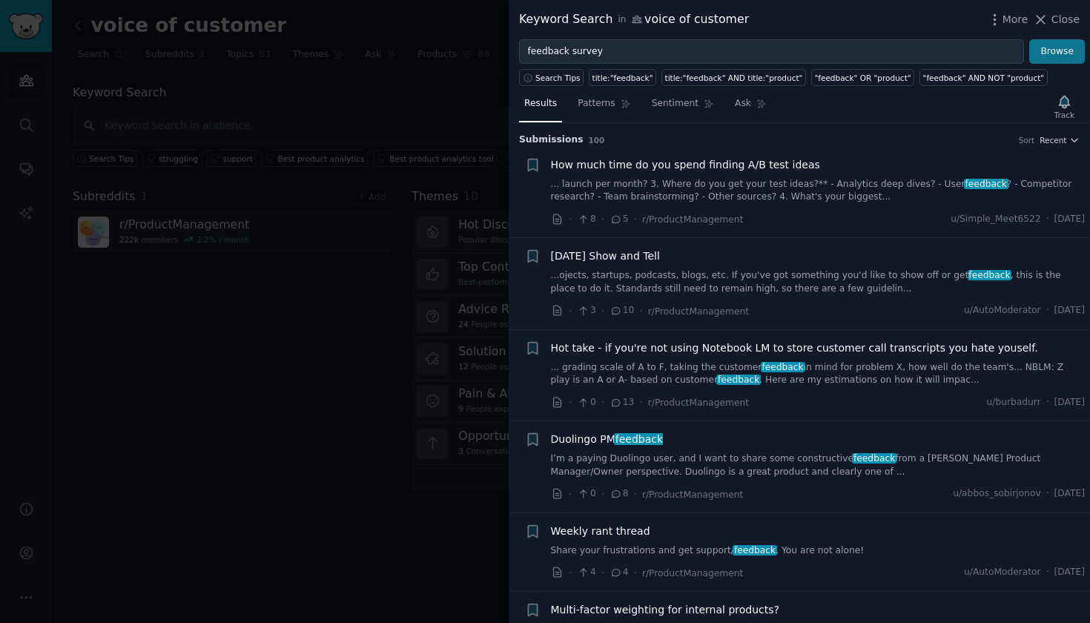
click at [1070, 45] on button "Browse" at bounding box center [1057, 51] width 56 height 25
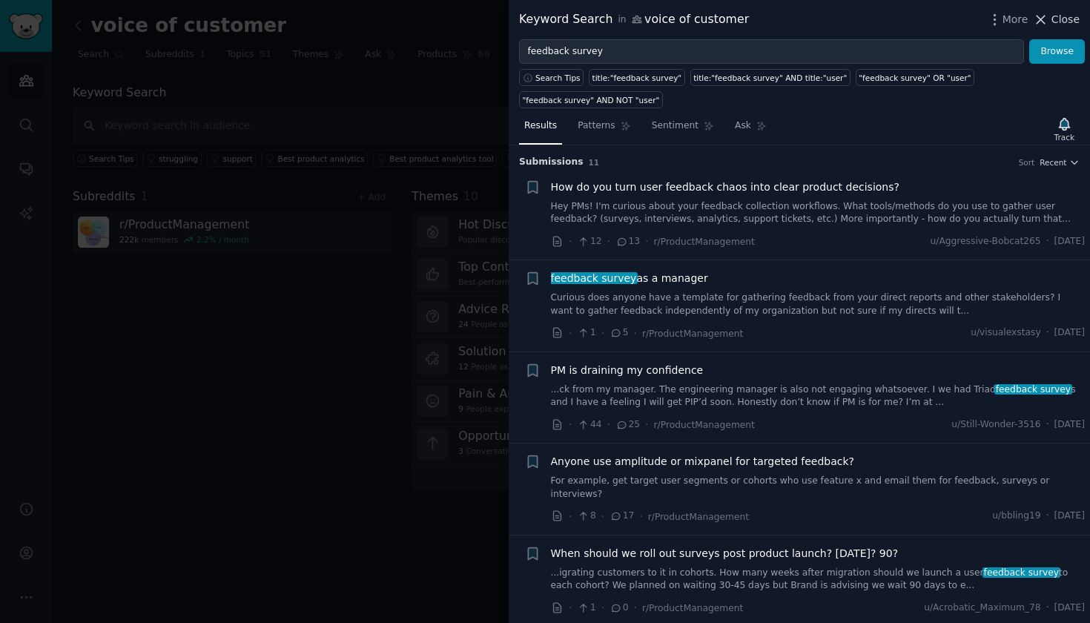
click at [1047, 21] on icon at bounding box center [1041, 20] width 16 height 16
